Goal: Transaction & Acquisition: Book appointment/travel/reservation

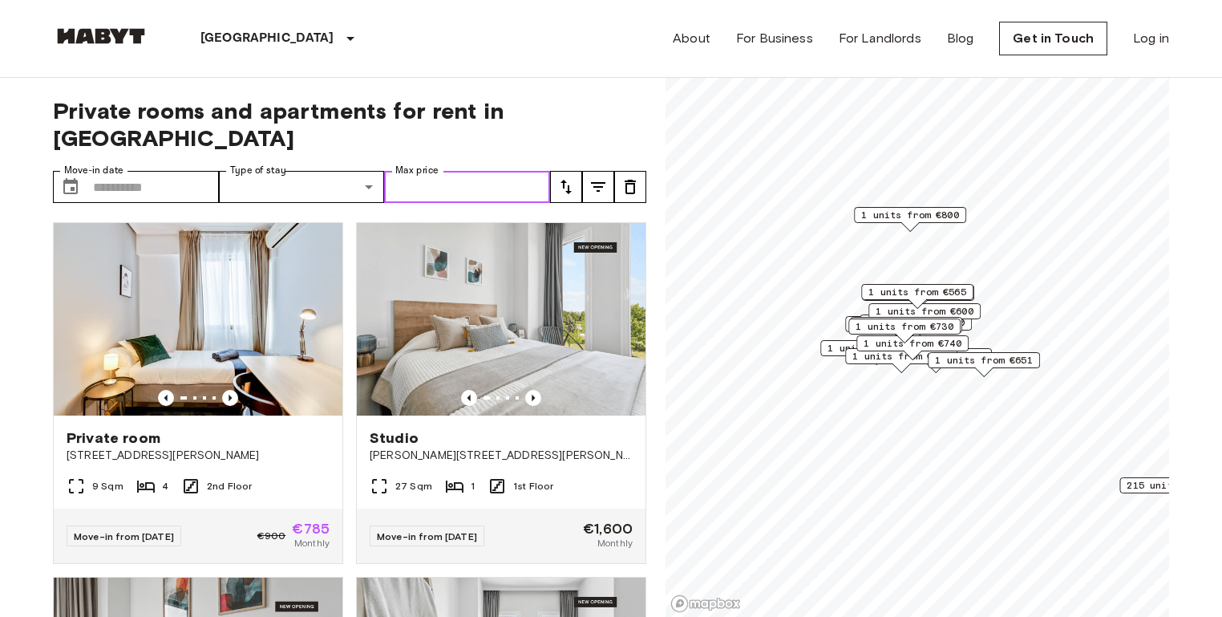
click at [489, 171] on input "Max price" at bounding box center [467, 187] width 166 height 32
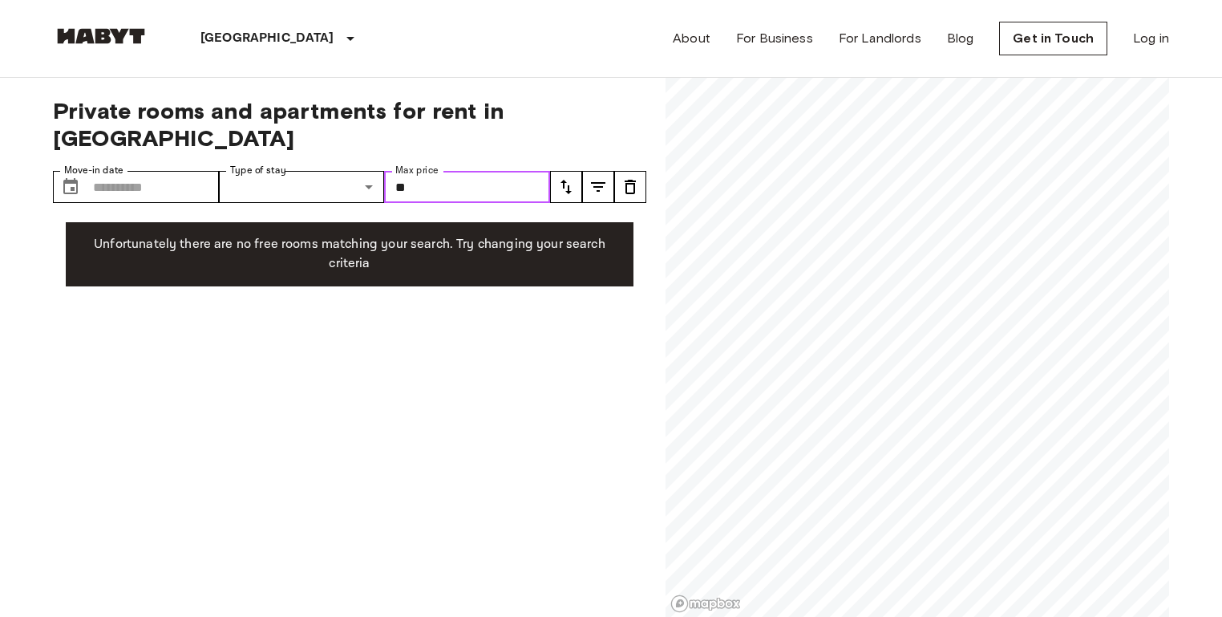
type input "*"
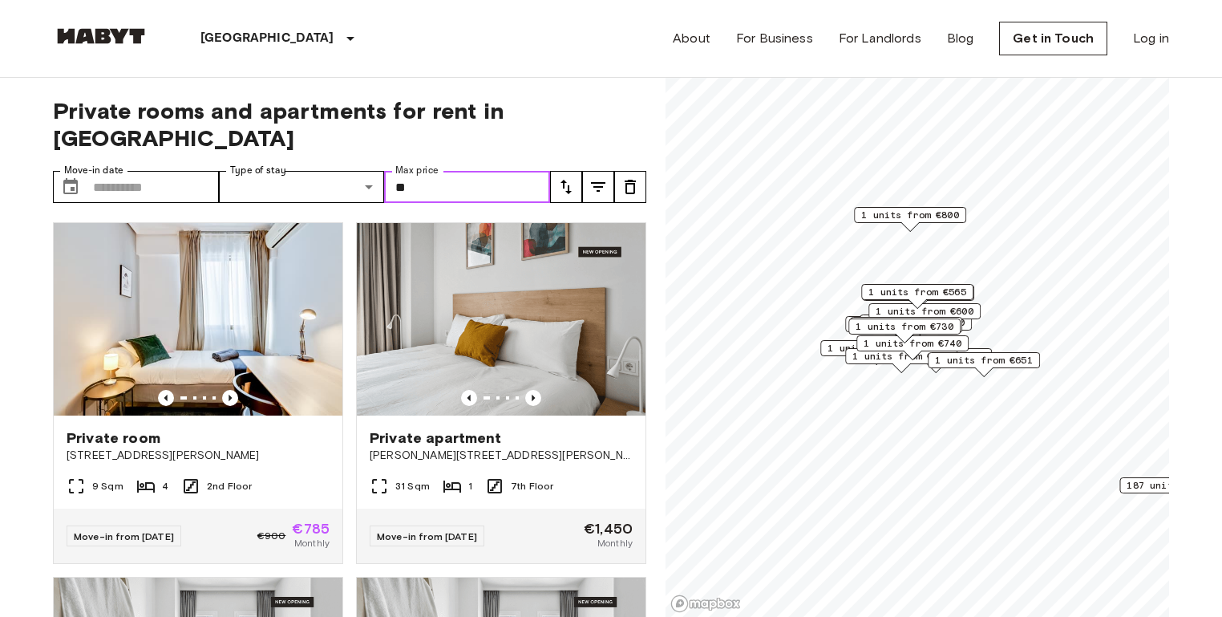
type input "*"
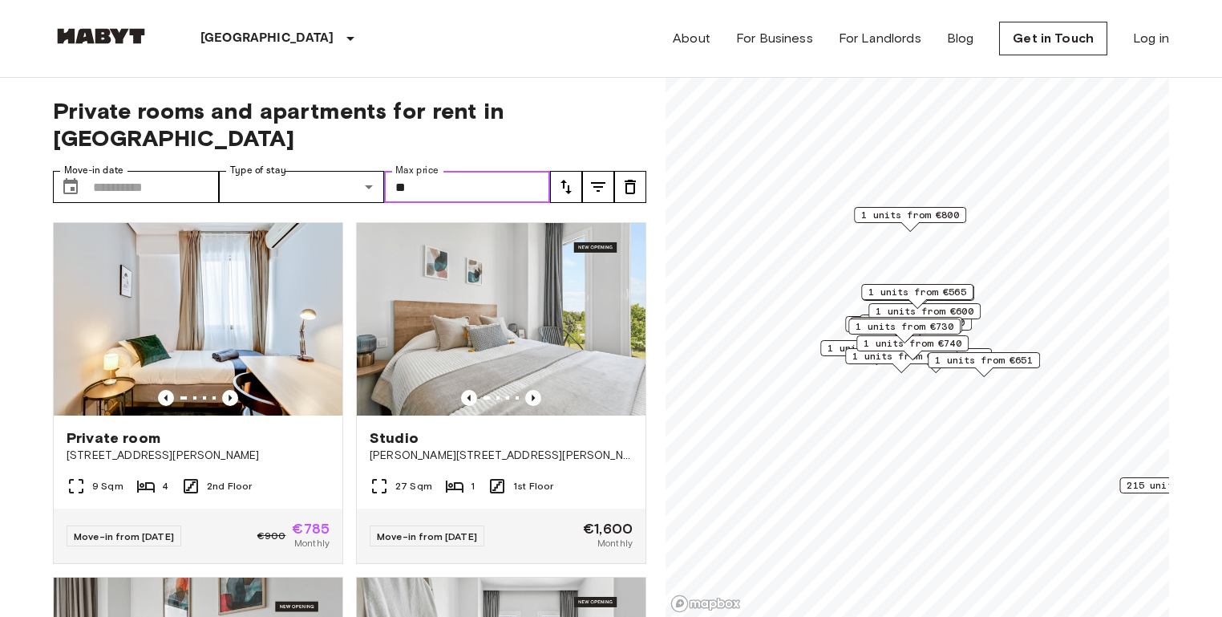
type input "***"
